Goal: Find specific page/section: Find specific page/section

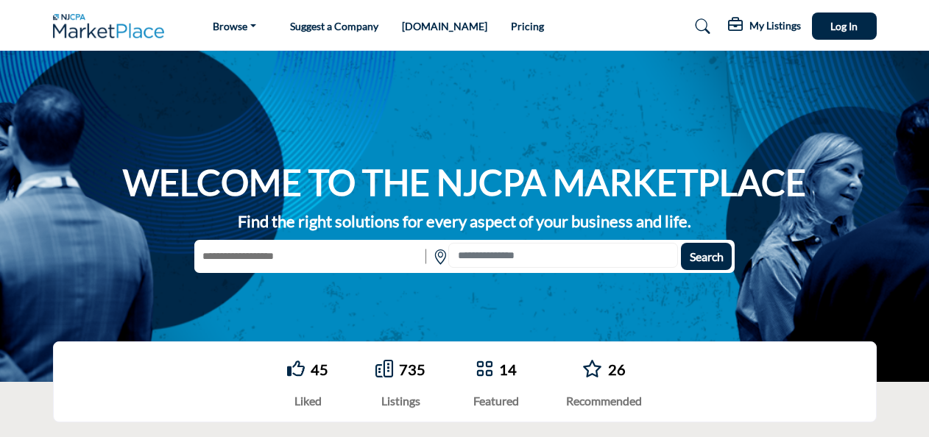
click at [321, 258] on input "text" at bounding box center [307, 256] width 227 height 27
click at [318, 261] on input "text" at bounding box center [307, 256] width 227 height 27
